Goal: Transaction & Acquisition: Download file/media

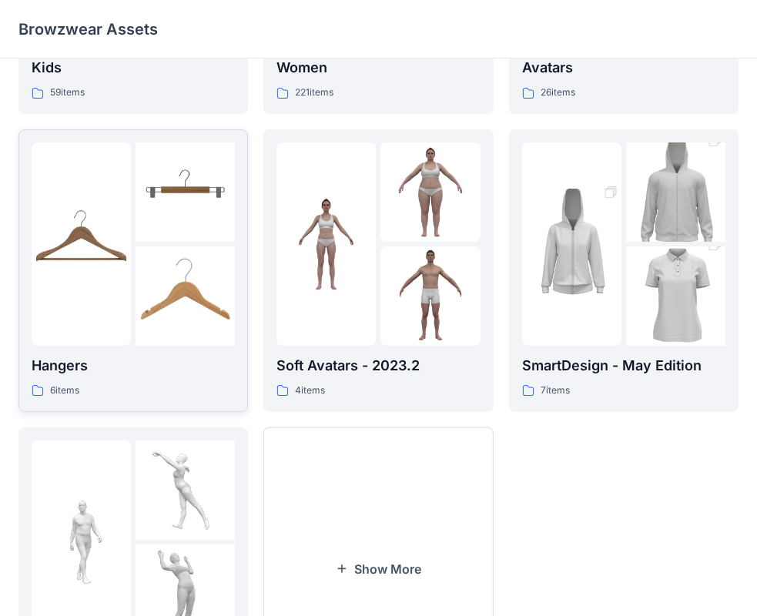
scroll to position [383, 0]
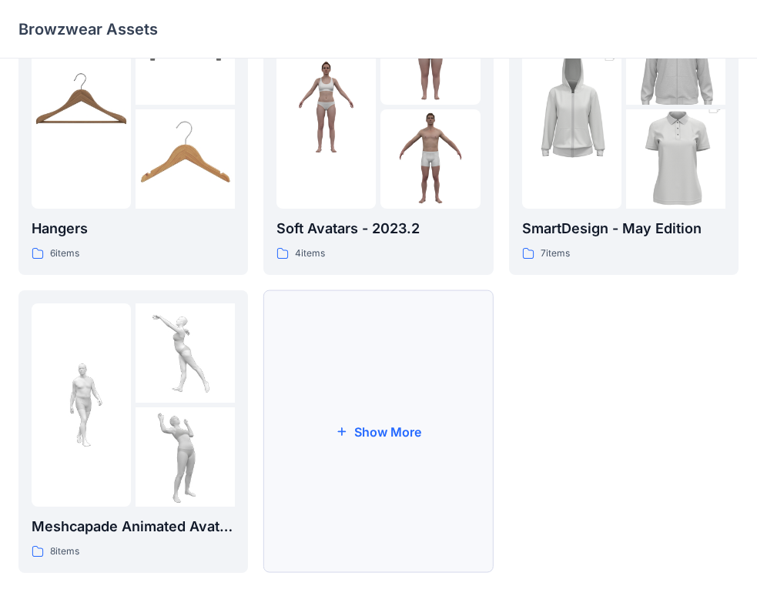
click at [322, 400] on button "Show More" at bounding box center [378, 431] width 230 height 283
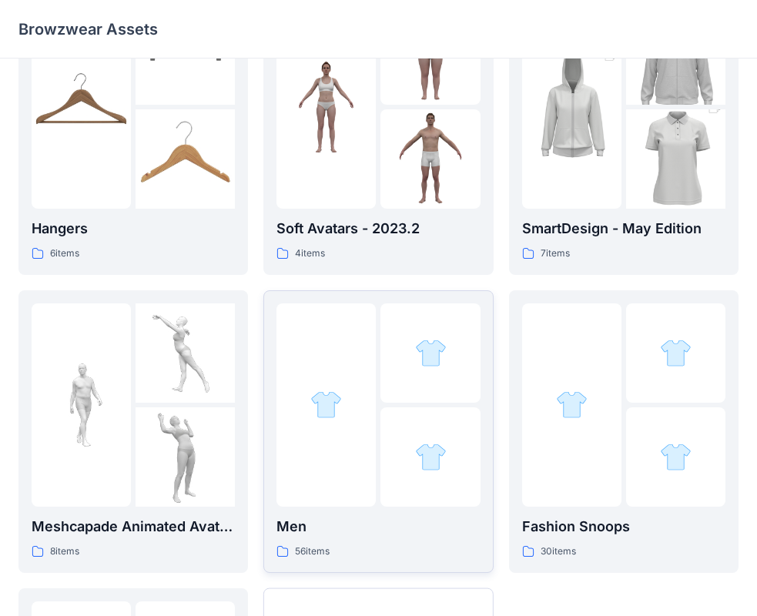
click at [404, 431] on div at bounding box center [429, 456] width 99 height 99
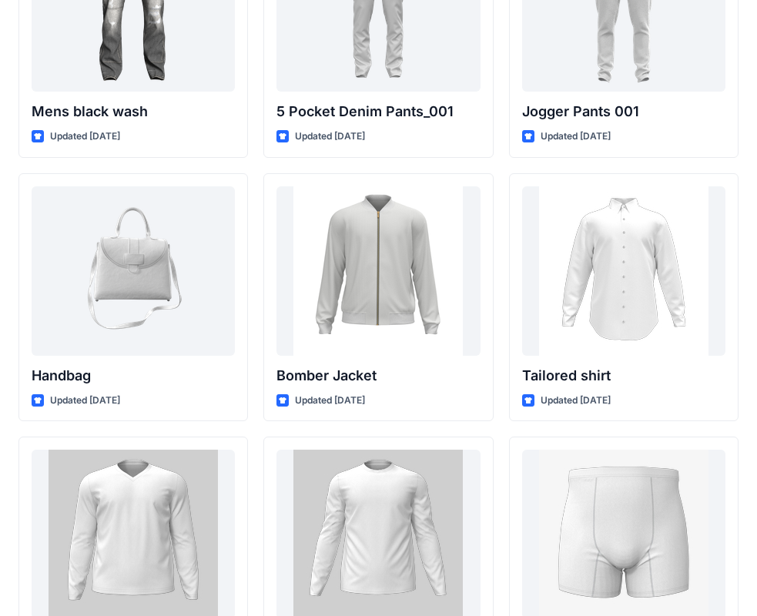
scroll to position [693, 0]
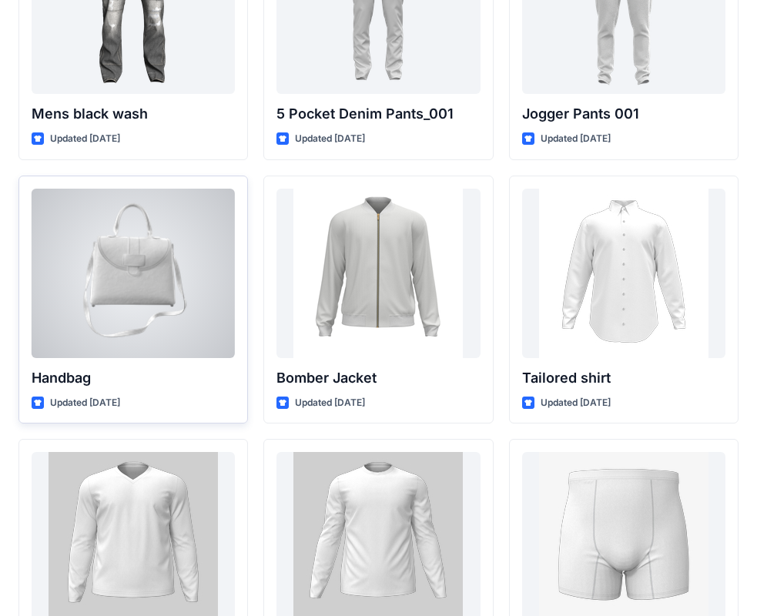
click at [136, 313] on div at bounding box center [133, 273] width 203 height 169
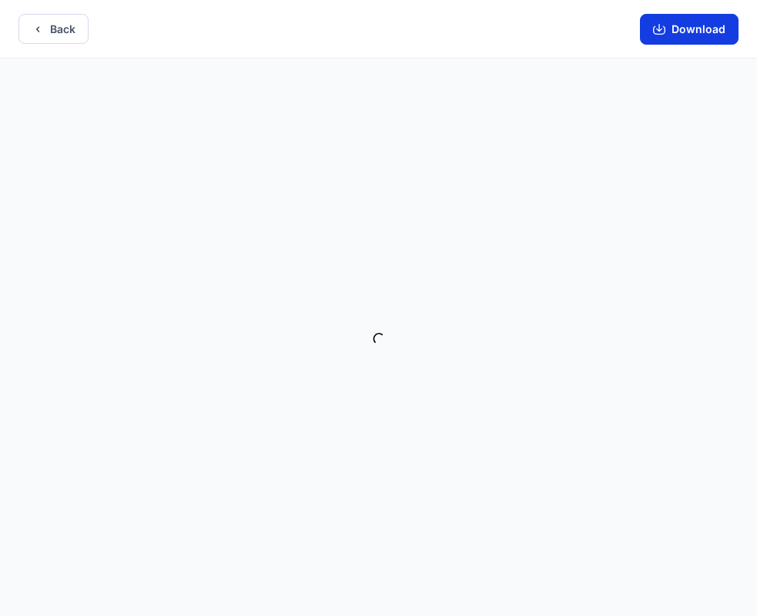
click at [668, 31] on button "Download" at bounding box center [689, 29] width 99 height 31
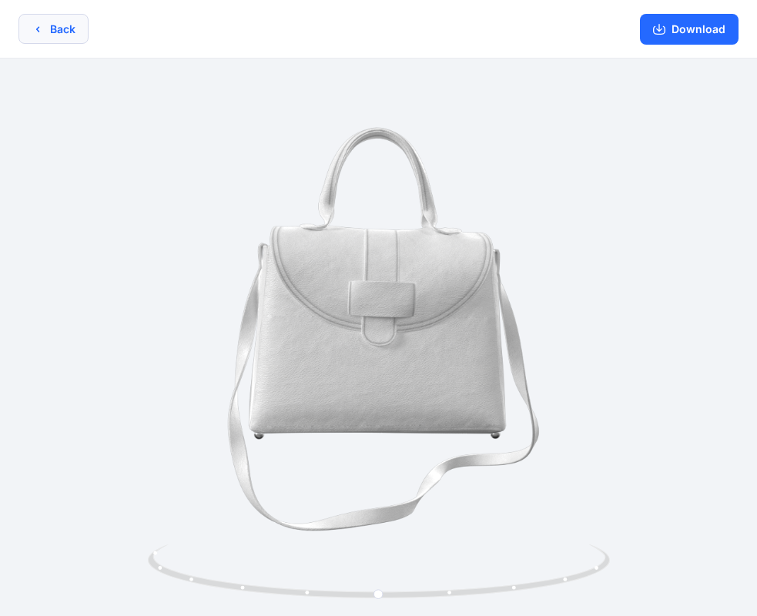
click at [64, 23] on button "Back" at bounding box center [53, 29] width 70 height 30
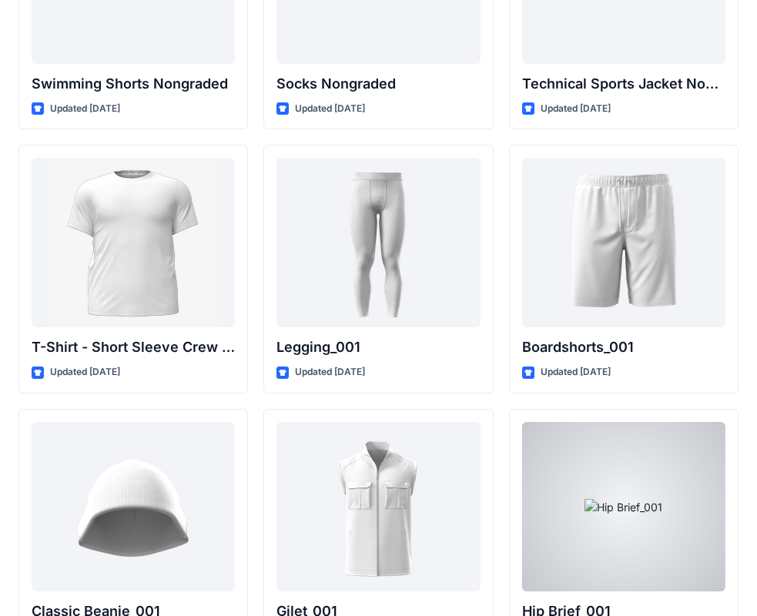
scroll to position [2551, 0]
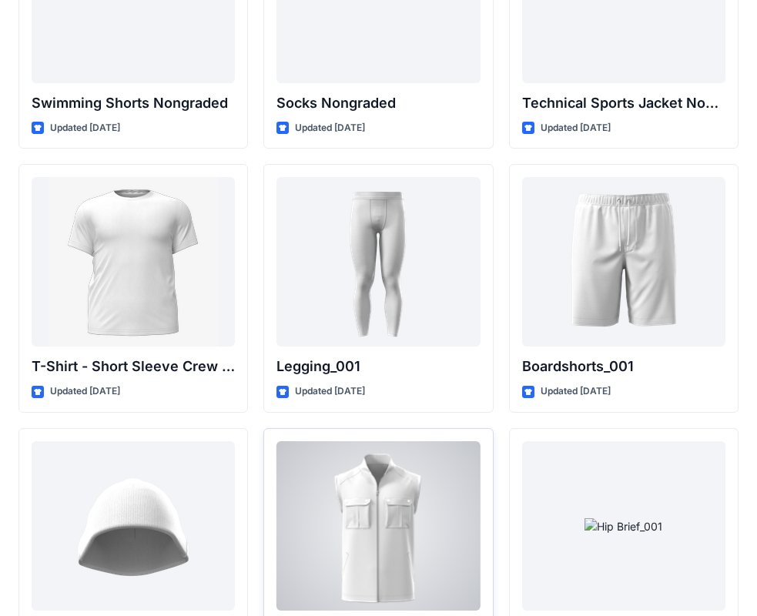
click at [414, 525] on div at bounding box center [377, 525] width 203 height 169
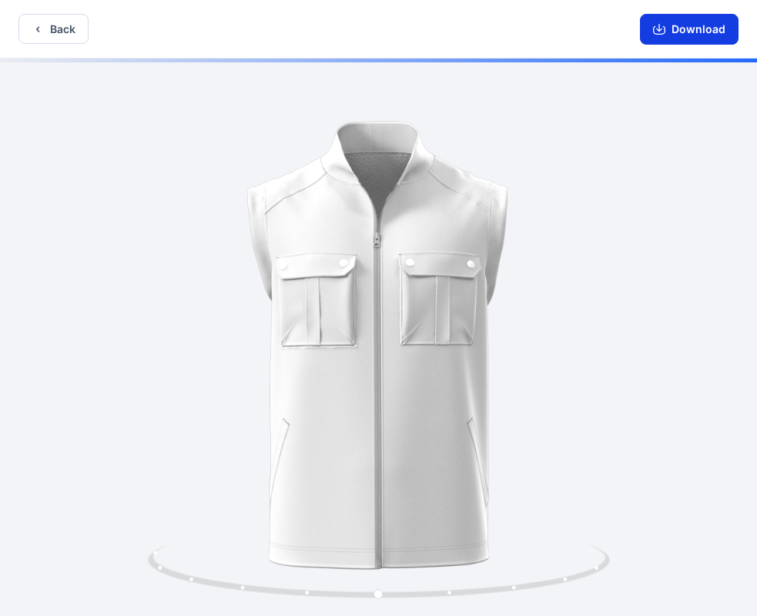
click at [673, 36] on button "Download" at bounding box center [689, 29] width 99 height 31
